Goal: Information Seeking & Learning: Learn about a topic

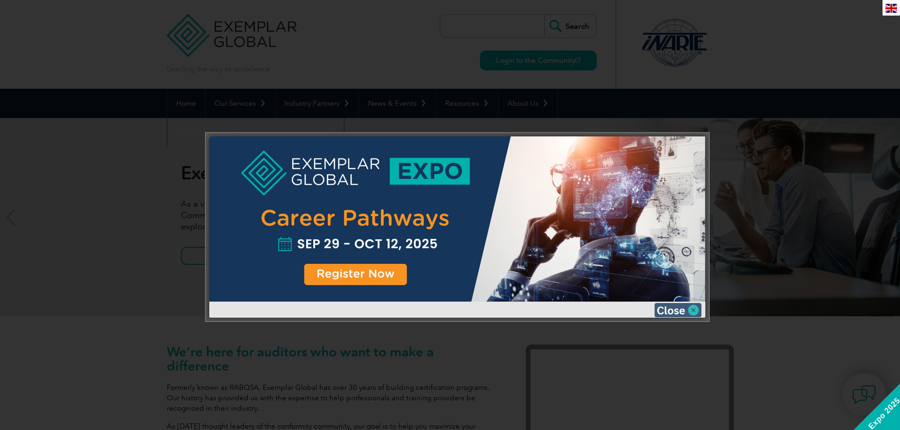
click at [688, 310] on img at bounding box center [677, 310] width 47 height 14
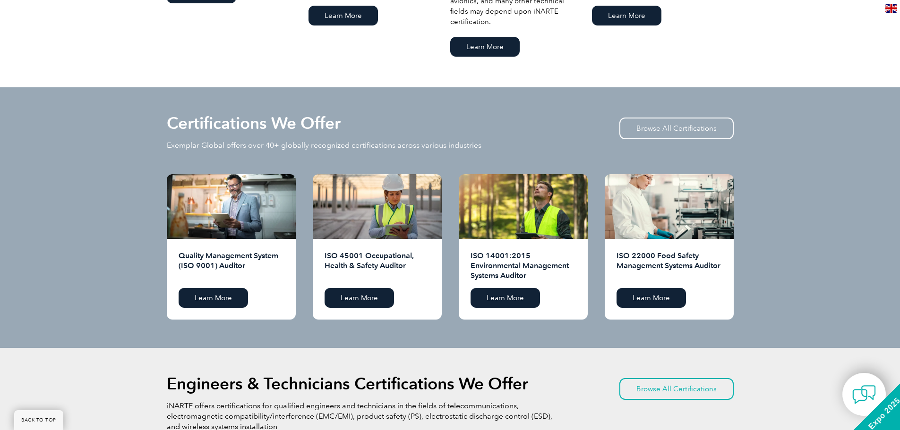
scroll to position [897, 0]
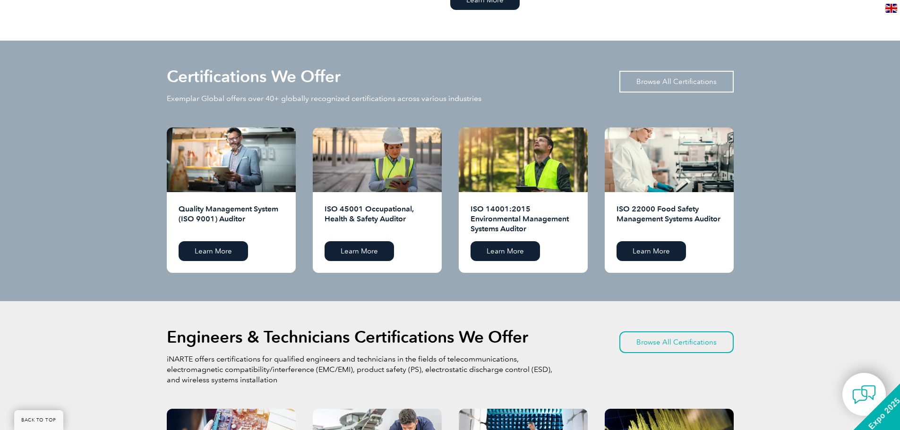
click at [669, 71] on link "Browse All Certifications" at bounding box center [676, 82] width 114 height 22
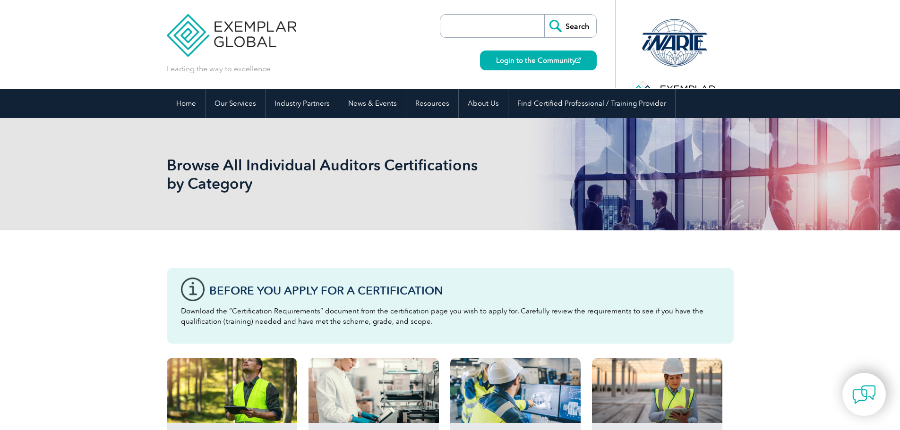
click at [508, 17] on input "search" at bounding box center [494, 26] width 99 height 23
type input "ISO 27"
click at [544, 15] on input "Search" at bounding box center [570, 26] width 52 height 23
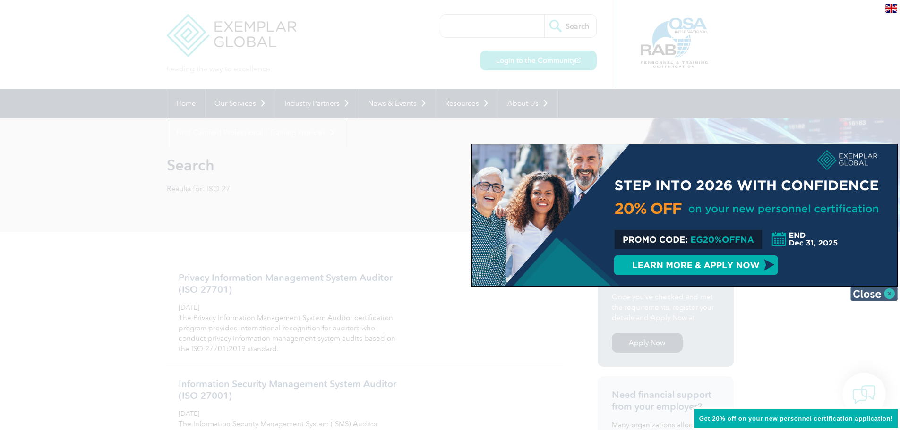
click at [889, 290] on img at bounding box center [873, 294] width 47 height 14
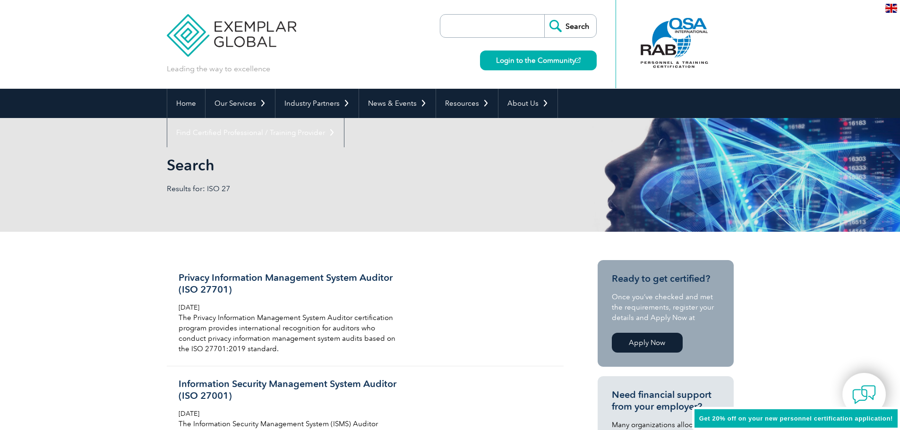
click at [505, 32] on input "search" at bounding box center [494, 26] width 99 height 23
paste input "ISO/IEC 27001:"
type input "ISO/IEC 27001:"
click at [544, 15] on input "Search" at bounding box center [570, 26] width 52 height 23
